Goal: Check status: Check status

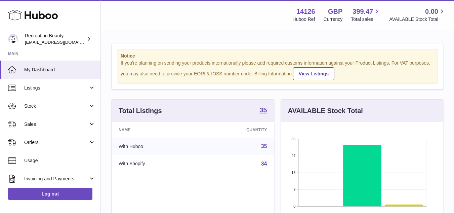
scroll to position [105, 162]
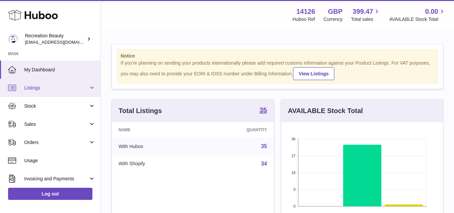
click at [40, 87] on span "Listings" at bounding box center [56, 88] width 64 height 6
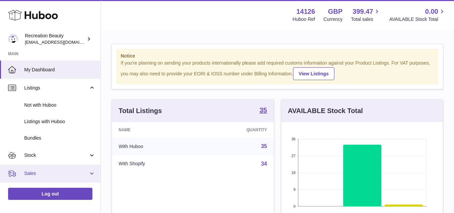
click at [29, 176] on span "Sales" at bounding box center [56, 173] width 64 height 6
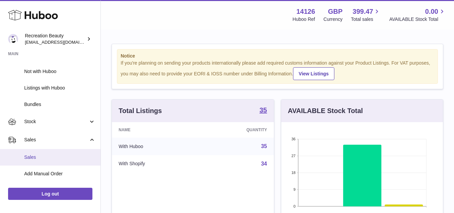
click at [48, 158] on span "Sales" at bounding box center [59, 157] width 71 height 6
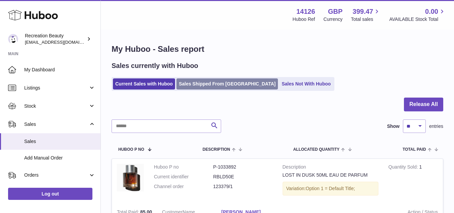
click at [200, 85] on link "Sales Shipped From [GEOGRAPHIC_DATA]" at bounding box center [226, 83] width 101 height 11
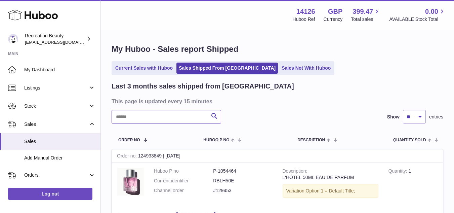
click at [173, 121] on input "text" at bounding box center [166, 116] width 109 height 13
paste input "*******"
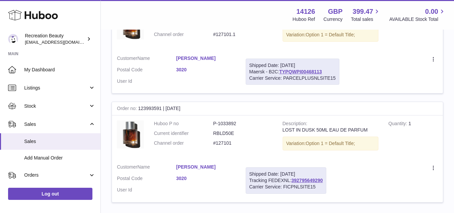
scroll to position [168, 0]
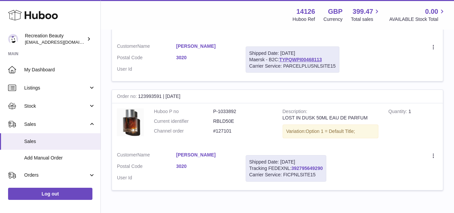
type input "*******"
click at [315, 167] on link "392795649290" at bounding box center [306, 167] width 31 height 5
click at [316, 58] on link "TYPQWPI00468113" at bounding box center [300, 59] width 43 height 5
click at [403, 152] on div "Create a ticket Duplicate Order" at bounding box center [386, 155] width 101 height 8
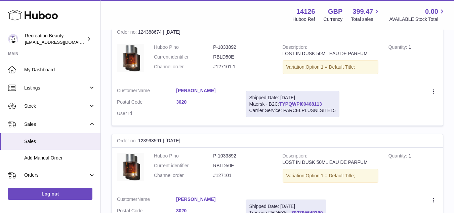
scroll to position [139, 0]
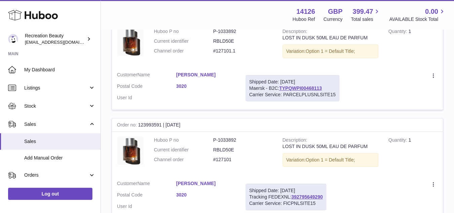
click at [227, 157] on dd "#127101" at bounding box center [242, 159] width 59 height 6
